Goal: Task Accomplishment & Management: Use online tool/utility

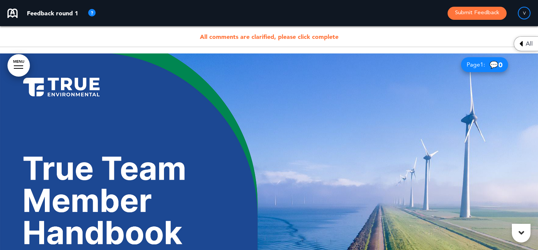
click at [331, 36] on span "All comments are clarified, please click complete" at bounding box center [269, 36] width 139 height 7
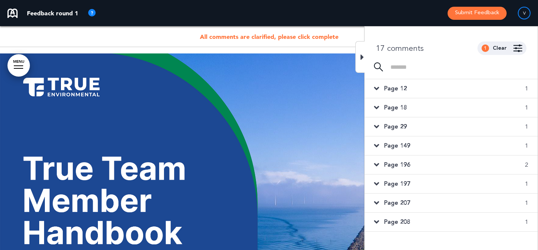
click at [427, 88] on div "Page 12 1" at bounding box center [450, 88] width 173 height 19
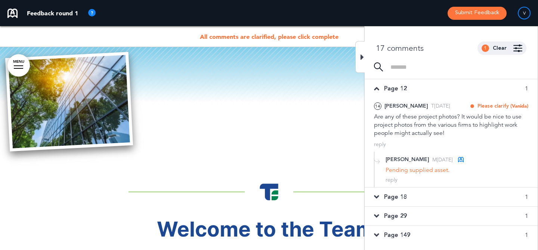
click at [443, 199] on div "Page 18 1" at bounding box center [450, 196] width 173 height 19
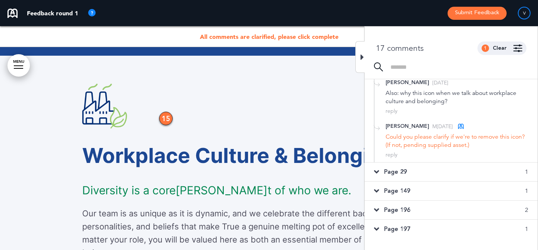
scroll to position [130, 0]
click at [445, 173] on div "Page 29 1" at bounding box center [450, 171] width 173 height 19
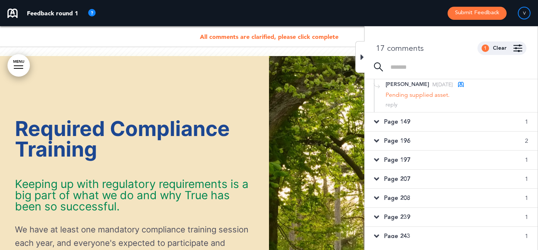
scroll to position [7193, 0]
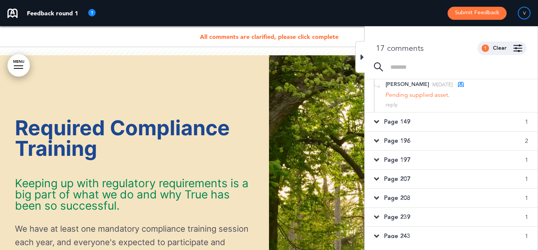
click at [454, 131] on div "Page 149 1" at bounding box center [450, 121] width 173 height 19
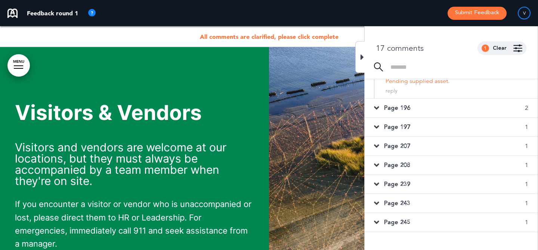
scroll to position [111, 0]
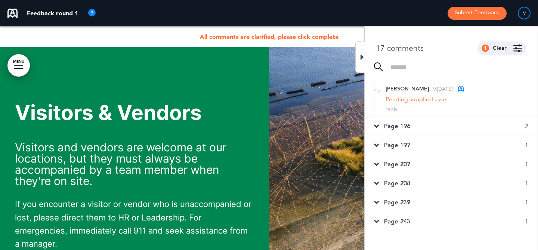
click at [456, 134] on div "Page 196 2" at bounding box center [450, 126] width 173 height 19
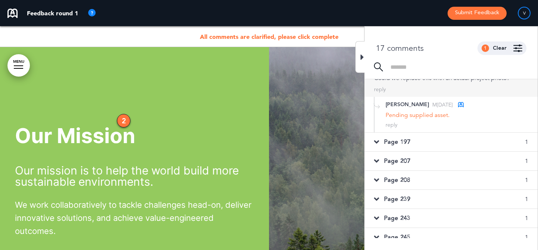
scroll to position [237, 0]
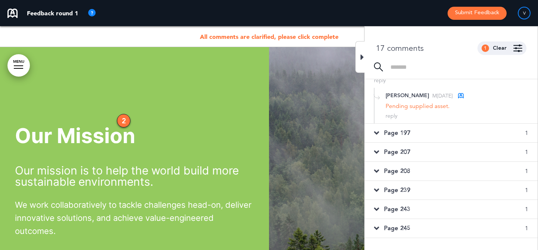
click at [447, 146] on div "Page 207 1" at bounding box center [450, 152] width 173 height 19
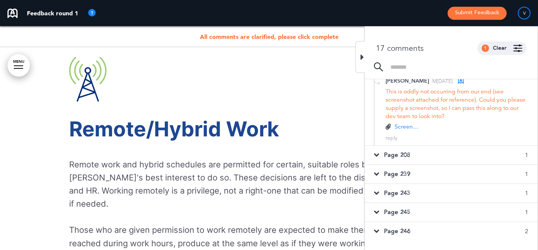
scroll to position [196, 0]
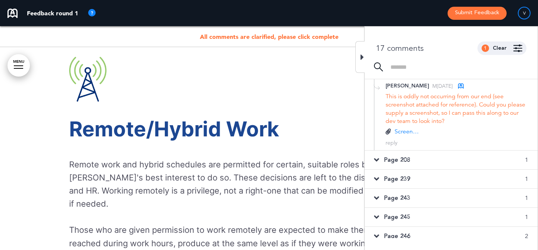
click at [445, 152] on div "Page 208 1" at bounding box center [450, 159] width 173 height 19
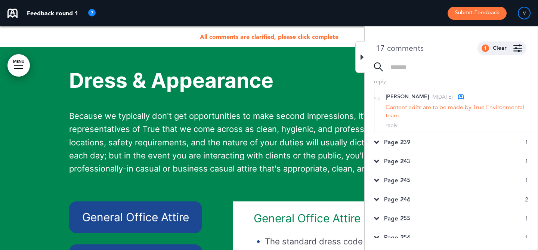
click at [447, 139] on div "Page 239 1" at bounding box center [450, 142] width 173 height 19
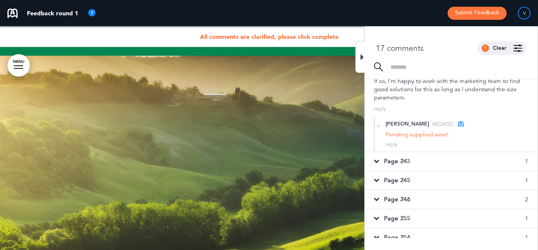
click at [438, 162] on div "Page 243 1" at bounding box center [450, 161] width 173 height 19
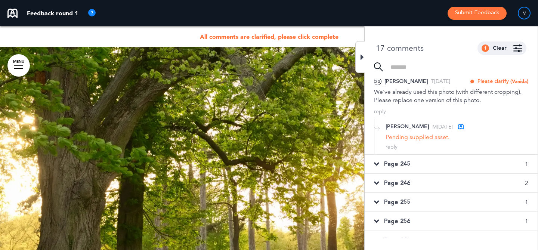
click at [433, 168] on div "Page 245 1" at bounding box center [450, 164] width 173 height 19
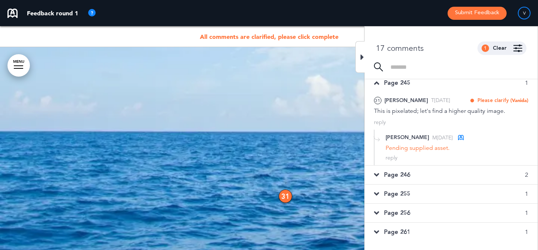
click at [433, 175] on div "Page 246 2" at bounding box center [450, 174] width 173 height 19
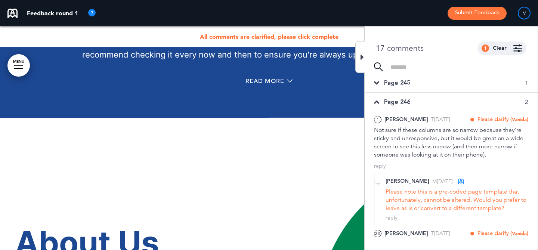
scroll to position [1047, 0]
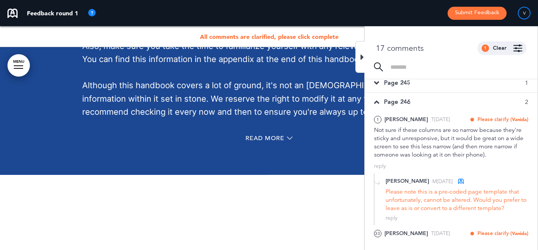
click at [503, 52] on div "1 Clear" at bounding box center [501, 47] width 49 height 13
click at [503, 48] on div "Clear" at bounding box center [499, 48] width 14 height 5
click at [525, 49] on div "0 Clear" at bounding box center [501, 47] width 49 height 13
click at [519, 49] on img at bounding box center [517, 47] width 9 height 7
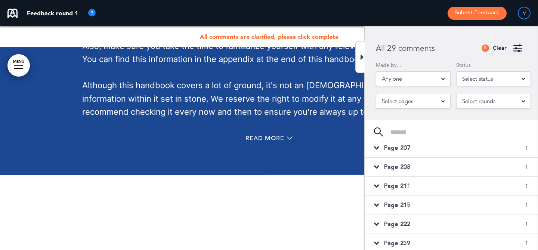
click at [512, 106] on div "Select rounds" at bounding box center [493, 101] width 75 height 15
click at [440, 130] on input at bounding box center [459, 132] width 138 height 6
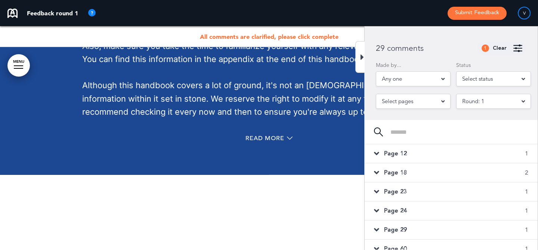
click at [438, 159] on div "Page 12 1" at bounding box center [450, 153] width 173 height 19
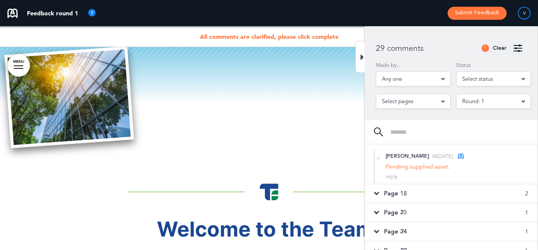
scroll to position [70, 0]
click at [426, 187] on div "Page 18 2" at bounding box center [450, 192] width 173 height 19
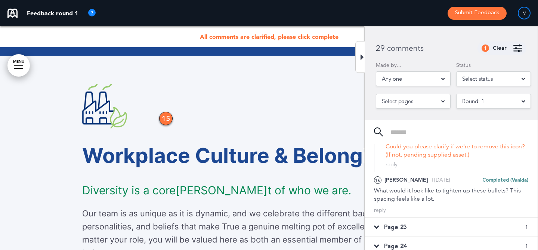
scroll to position [196, 0]
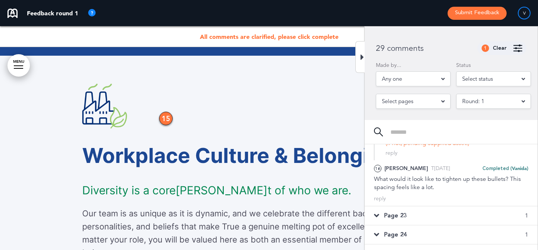
click at [419, 212] on div "Page 23 1" at bounding box center [450, 215] width 173 height 19
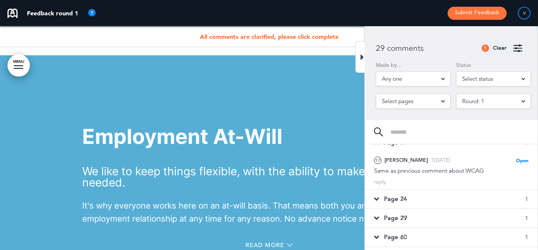
scroll to position [37, 0]
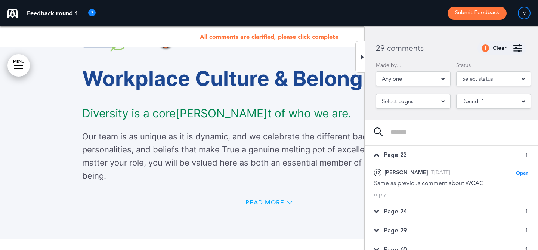
click at [282, 199] on span "Read More" at bounding box center [264, 202] width 39 height 6
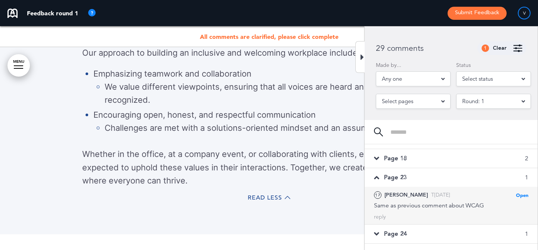
scroll to position [0, 0]
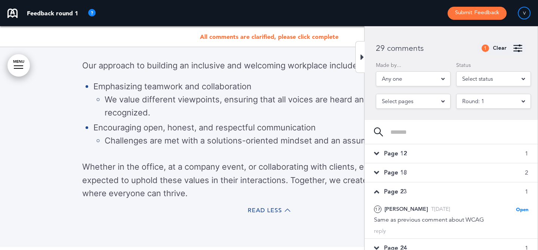
click at [413, 174] on div "Page 18 2" at bounding box center [450, 172] width 173 height 19
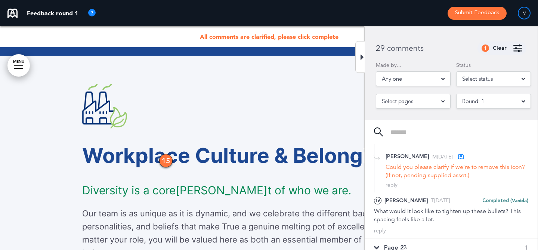
scroll to position [182, 0]
